Goal: Task Accomplishment & Management: Use online tool/utility

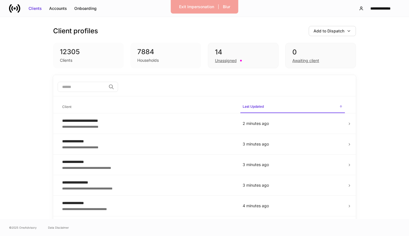
click at [89, 91] on input "search" at bounding box center [82, 87] width 49 height 10
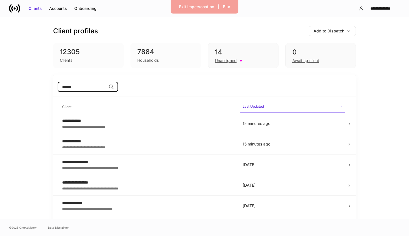
click at [77, 90] on input "******" at bounding box center [82, 87] width 49 height 10
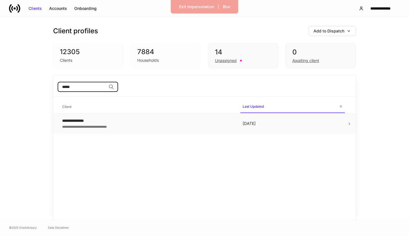
type input "*****"
click at [92, 120] on div "**********" at bounding box center [147, 121] width 171 height 6
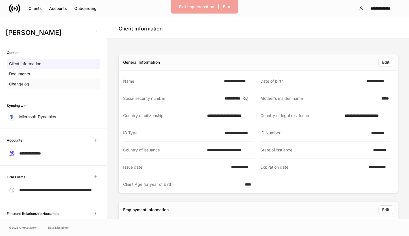
click at [45, 87] on div "Changelog" at bounding box center [54, 84] width 94 height 10
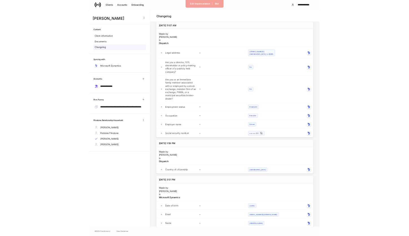
scroll to position [28, 0]
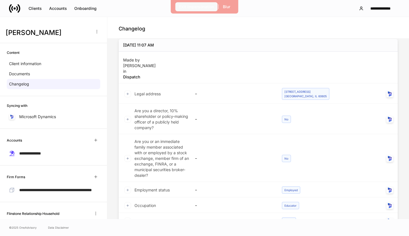
click at [181, 6] on div "Exit Impersonation" at bounding box center [196, 7] width 35 height 6
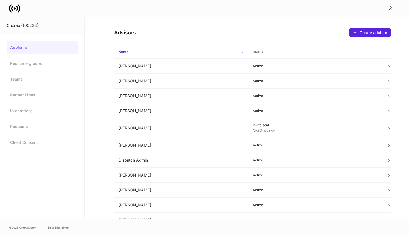
click at [48, 45] on link "Advisors" at bounding box center [42, 48] width 71 height 14
click at [17, 15] on div at bounding box center [204, 8] width 409 height 17
click at [16, 11] on icon at bounding box center [14, 8] width 11 height 11
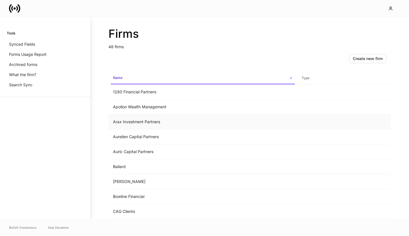
scroll to position [587, 0]
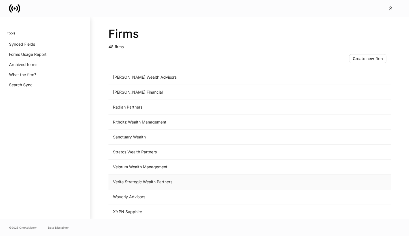
click at [142, 182] on td "Verita Strategic Wealth Partners" at bounding box center [202, 182] width 189 height 15
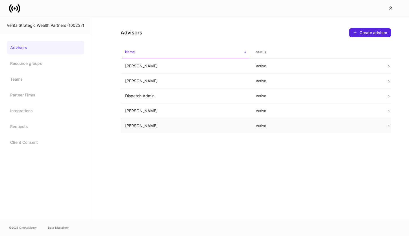
click at [180, 124] on td "Iain McNeil" at bounding box center [186, 126] width 131 height 15
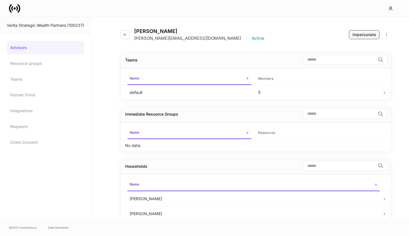
click at [359, 35] on div "Impersonate" at bounding box center [364, 35] width 23 height 6
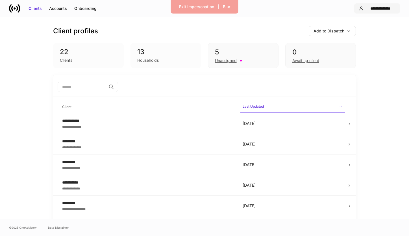
click at [388, 9] on div "**********" at bounding box center [380, 9] width 29 height 6
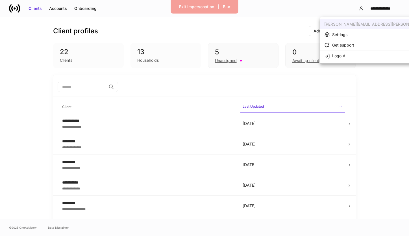
click at [325, 9] on div at bounding box center [204, 118] width 409 height 236
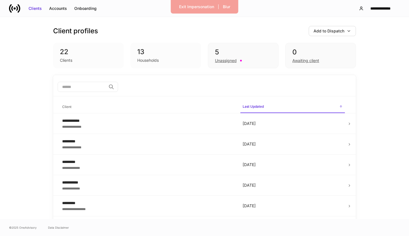
click at [19, 6] on icon at bounding box center [19, 8] width 3 height 8
click at [202, 6] on div "Exit Impersonation" at bounding box center [196, 7] width 35 height 6
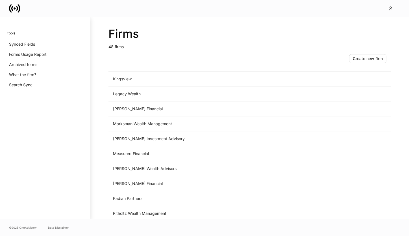
scroll to position [587, 0]
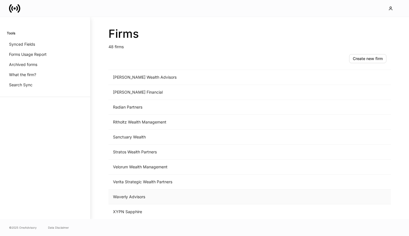
click at [158, 197] on td "Waverly Advisors" at bounding box center [202, 197] width 189 height 15
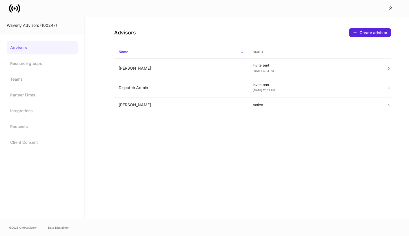
click at [15, 13] on icon at bounding box center [14, 8] width 11 height 11
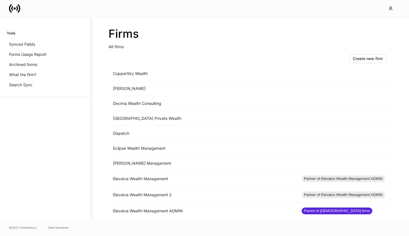
scroll to position [587, 0]
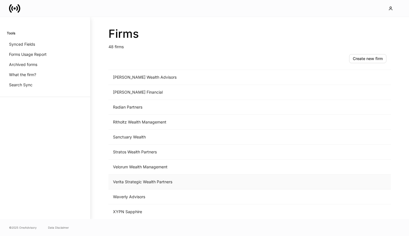
click at [157, 179] on td "Verita Strategic Wealth Partners" at bounding box center [202, 182] width 189 height 15
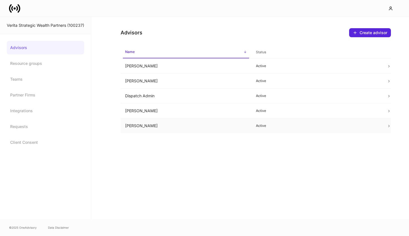
click at [240, 123] on td "Iain McNeil" at bounding box center [186, 126] width 131 height 15
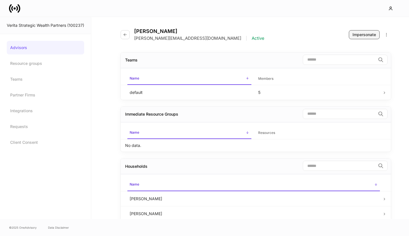
click at [366, 35] on div "Impersonate" at bounding box center [364, 35] width 23 height 6
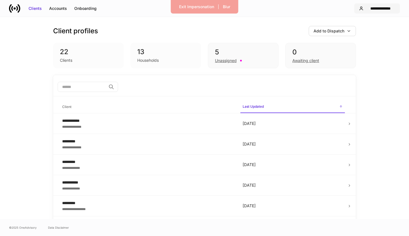
click at [379, 10] on div "**********" at bounding box center [380, 9] width 29 height 6
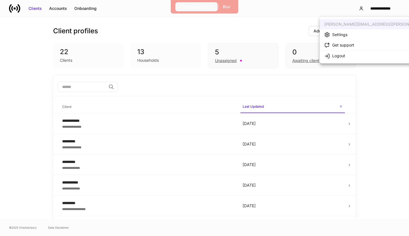
click at [194, 9] on div "Exit Impersonation" at bounding box center [196, 7] width 35 height 6
